Goal: Connect with others: Connect with other users

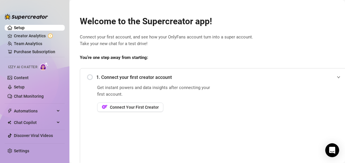
click at [92, 76] on div "1. Connect your first creator account" at bounding box center [215, 77] width 257 height 14
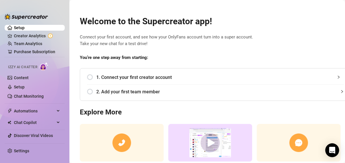
click at [86, 75] on div "1. Connect your first creator account Get instant powers and data insights afte…" at bounding box center [215, 84] width 271 height 33
click at [91, 77] on div "1. Connect your first creator account" at bounding box center [215, 77] width 257 height 14
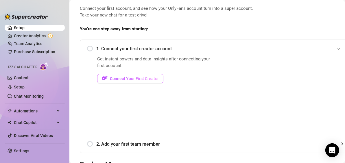
scroll to position [30, 0]
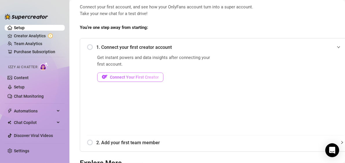
click at [135, 77] on span "Connect Your First Creator" at bounding box center [134, 77] width 49 height 5
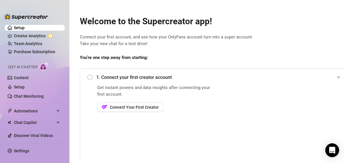
click at [89, 73] on div "1. Connect your first creator account" at bounding box center [215, 77] width 257 height 14
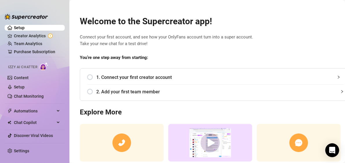
click at [90, 75] on div "1. Connect your first creator account" at bounding box center [215, 77] width 257 height 14
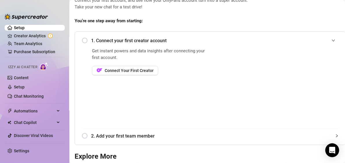
scroll to position [0, 5]
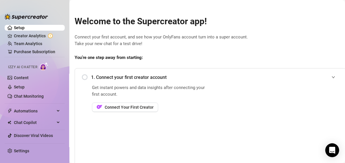
click at [82, 77] on div "1. Connect your first creator account" at bounding box center [210, 77] width 257 height 14
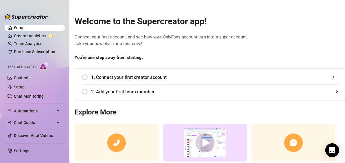
click at [82, 77] on div "1. Connect your first creator account" at bounding box center [210, 77] width 257 height 14
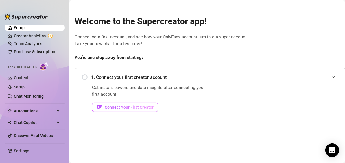
click at [125, 105] on span "Connect Your First Creator" at bounding box center [129, 107] width 49 height 5
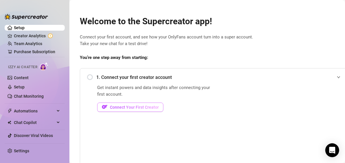
click at [123, 109] on span "Connect Your First Creator" at bounding box center [134, 107] width 49 height 5
click at [143, 109] on span "Connect Your First Creator" at bounding box center [134, 107] width 49 height 5
click at [40, 35] on link "Creator Analytics" at bounding box center [37, 35] width 46 height 9
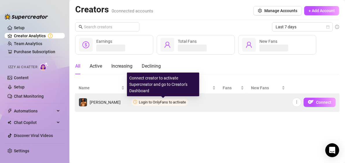
click at [160, 102] on span "Login to OnlyFans to activate" at bounding box center [162, 102] width 47 height 4
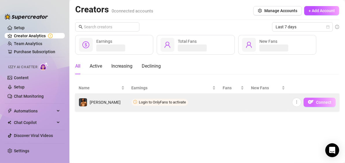
click at [326, 101] on span "Connect" at bounding box center [323, 102] width 15 height 5
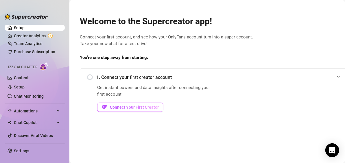
click at [127, 108] on span "Connect Your First Creator" at bounding box center [134, 107] width 49 height 5
click at [93, 75] on div "1. Connect your first creator account" at bounding box center [215, 77] width 257 height 14
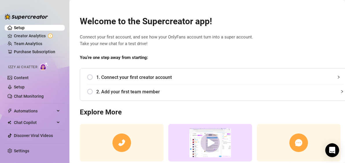
click at [91, 76] on div "1. Connect your first creator account" at bounding box center [215, 77] width 257 height 14
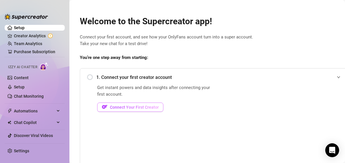
click at [124, 109] on span "Connect Your First Creator" at bounding box center [134, 107] width 49 height 5
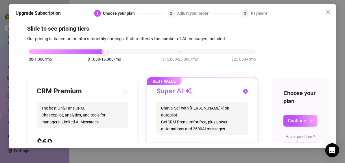
scroll to position [5, 0]
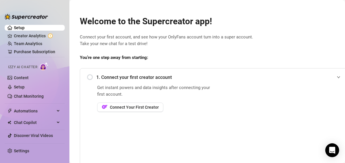
click at [23, 39] on ul "Setup Creator Analytics Team Analytics Purchase Subscription Izzy AI Chatter Co…" at bounding box center [35, 82] width 60 height 118
click at [22, 35] on link "Creator Analytics" at bounding box center [37, 35] width 46 height 9
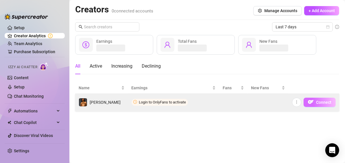
click at [319, 106] on button "Connect" at bounding box center [319, 102] width 32 height 9
click at [296, 104] on span "button" at bounding box center [296, 102] width 4 height 5
